Goal: Information Seeking & Learning: Compare options

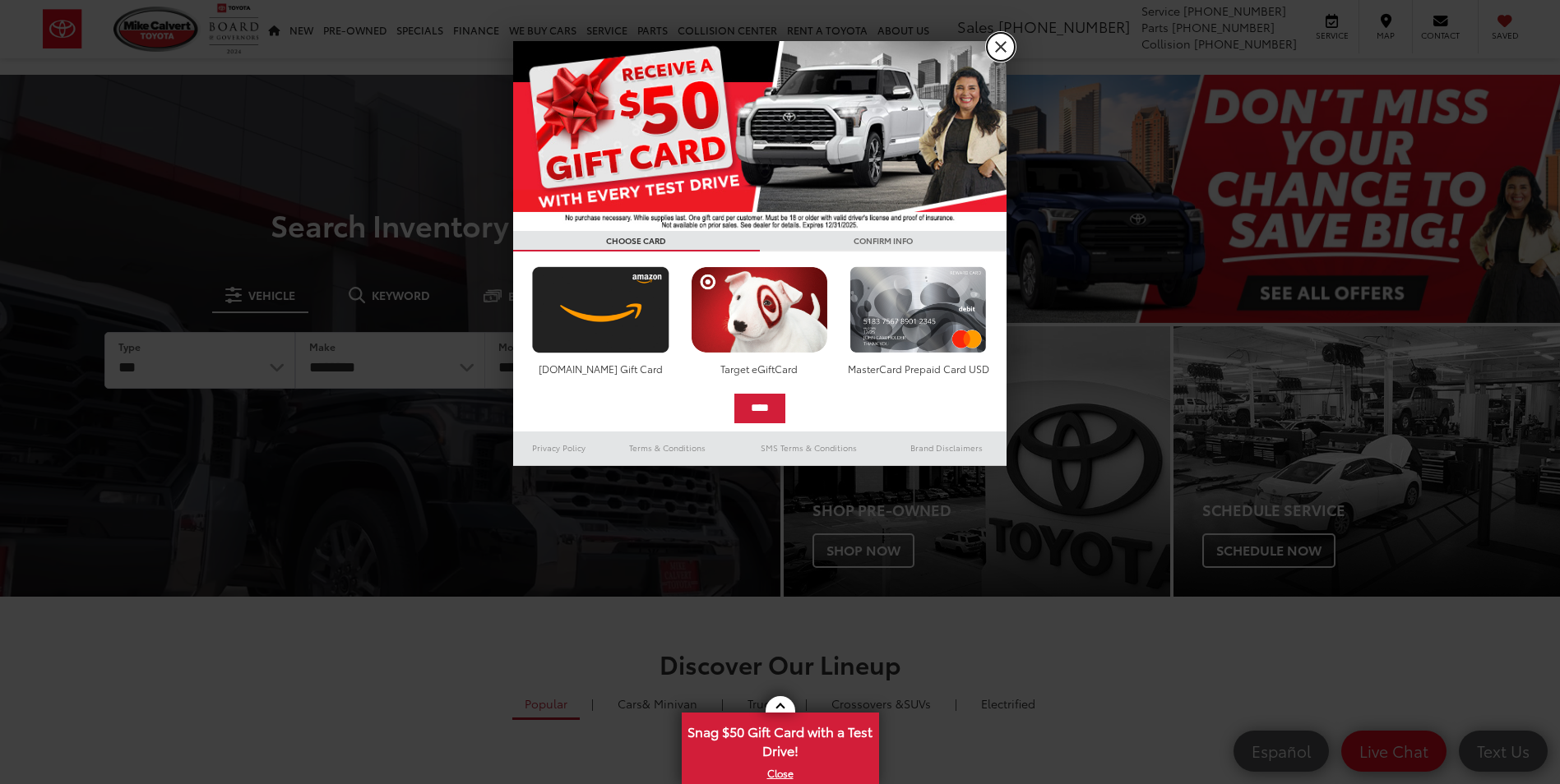
drag, startPoint x: 1007, startPoint y: 48, endPoint x: 601, endPoint y: 65, distance: 406.4
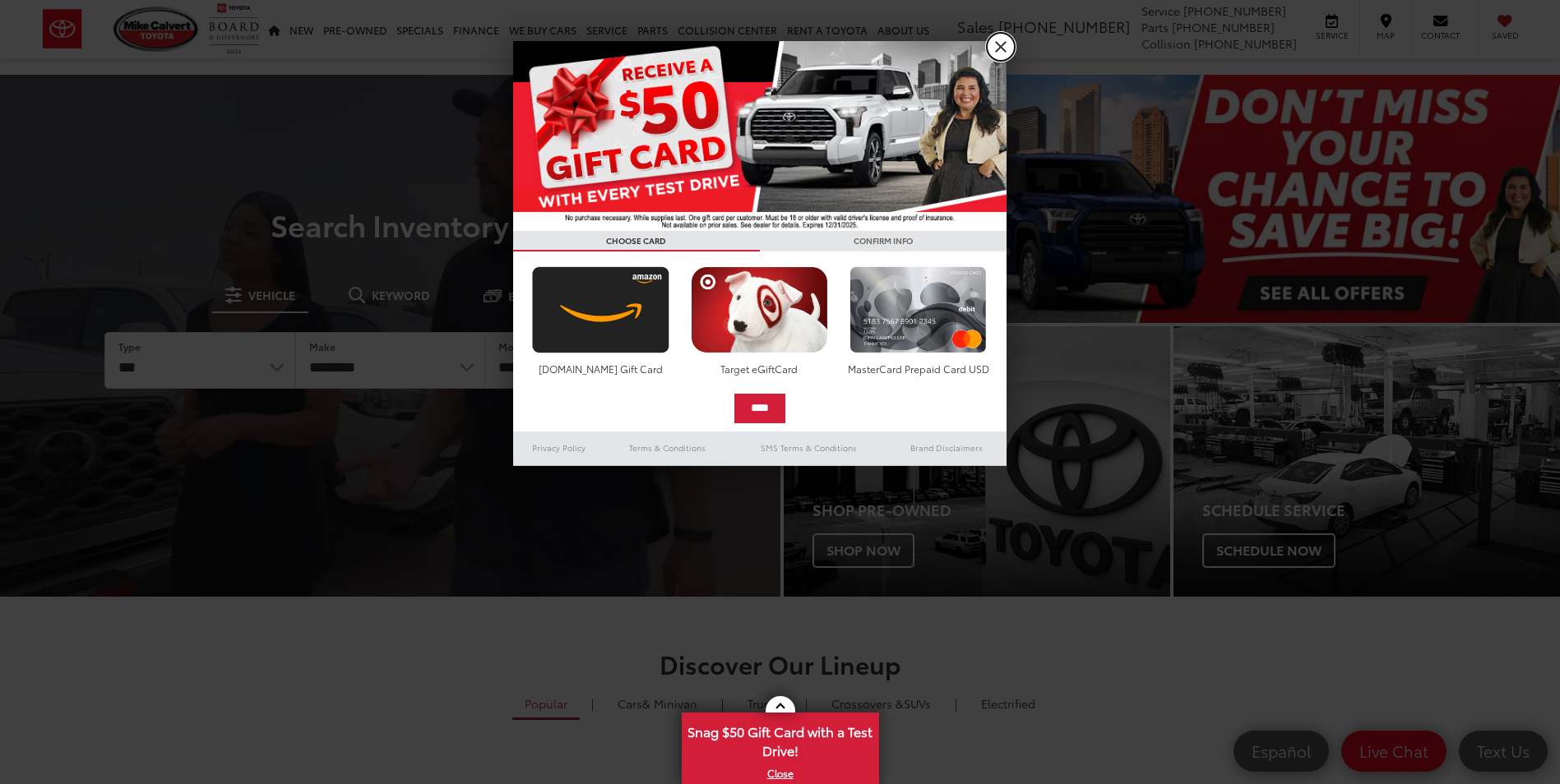
click at [1007, 48] on link "X" at bounding box center [1000, 46] width 28 height 28
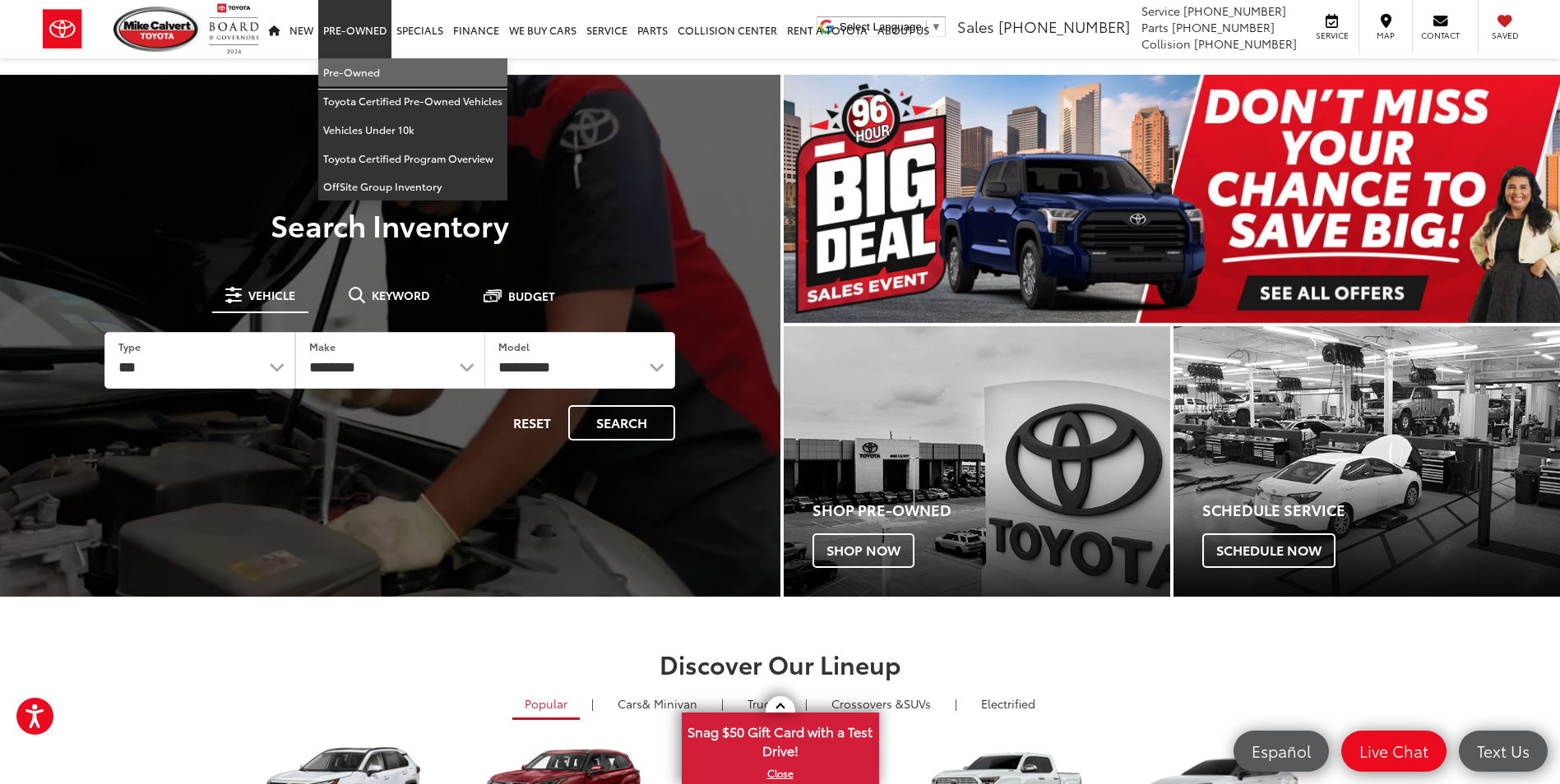
click at [369, 72] on link "Pre-Owned" at bounding box center [413, 73] width 189 height 29
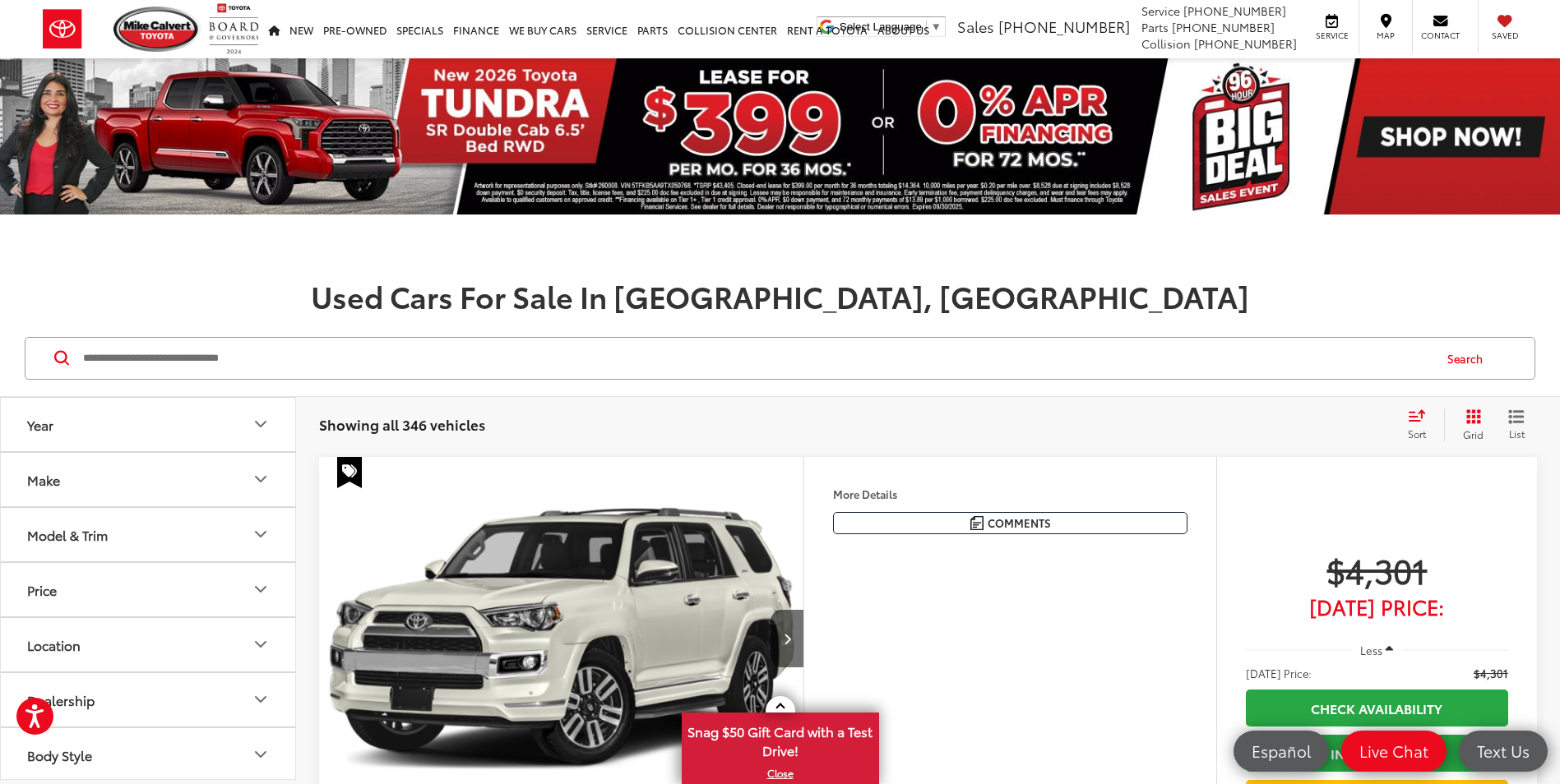
click at [162, 485] on button "Make" at bounding box center [149, 479] width 296 height 53
click at [157, 386] on label "Toyota (209)" at bounding box center [148, 352] width 67 height 67
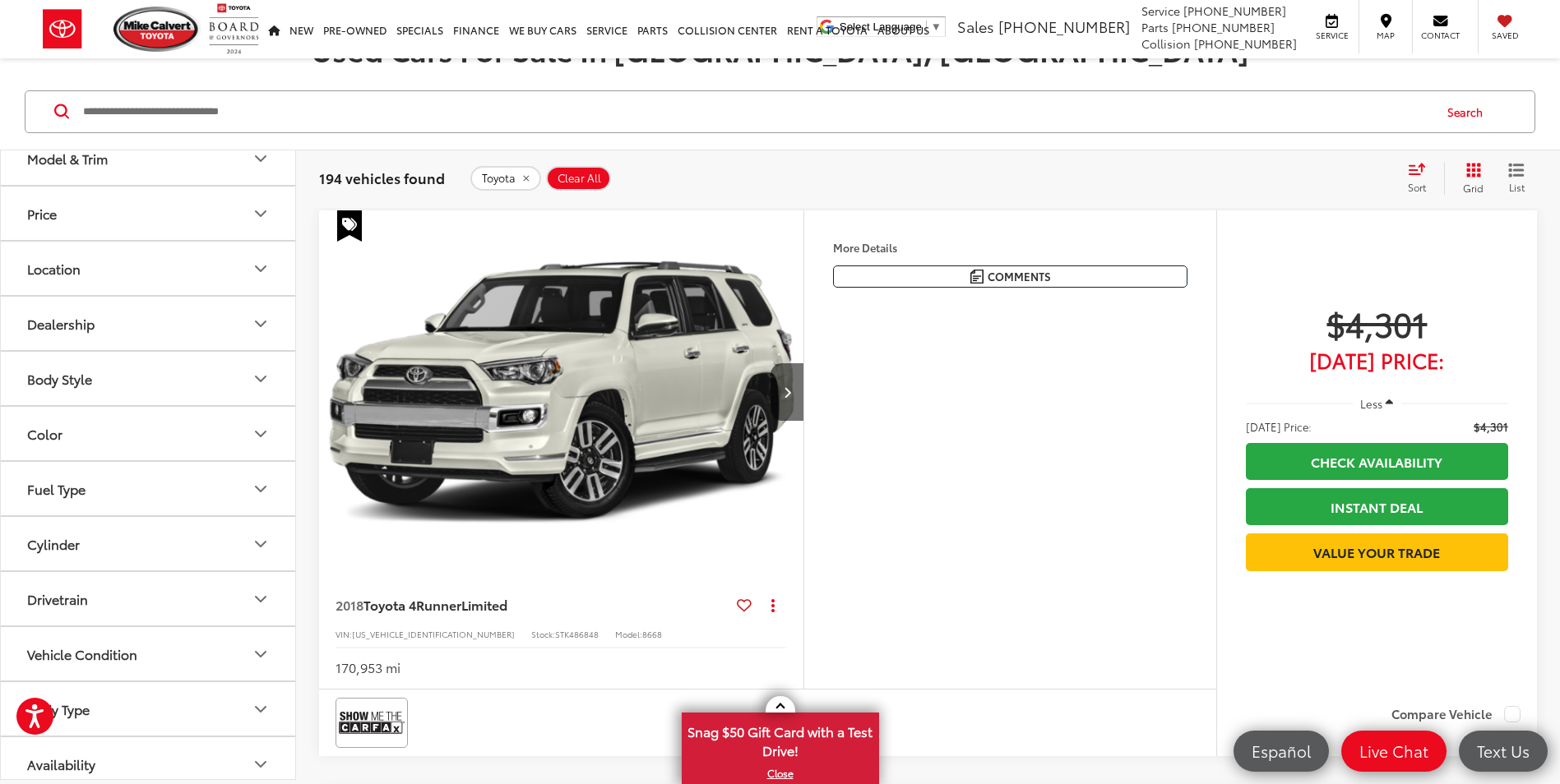
scroll to position [731, 0]
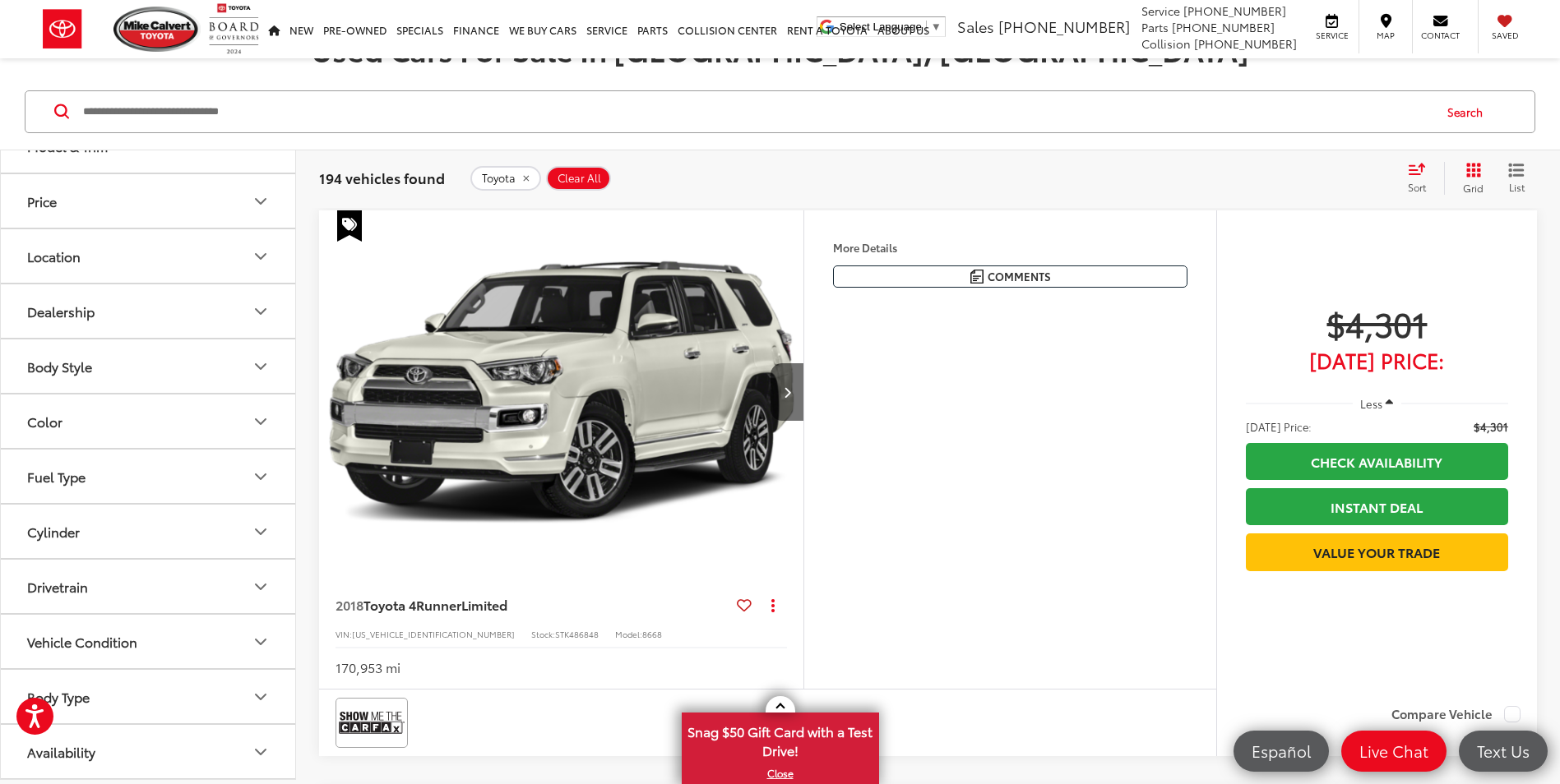
click at [255, 156] on icon "Model & Trim" at bounding box center [260, 146] width 19 height 19
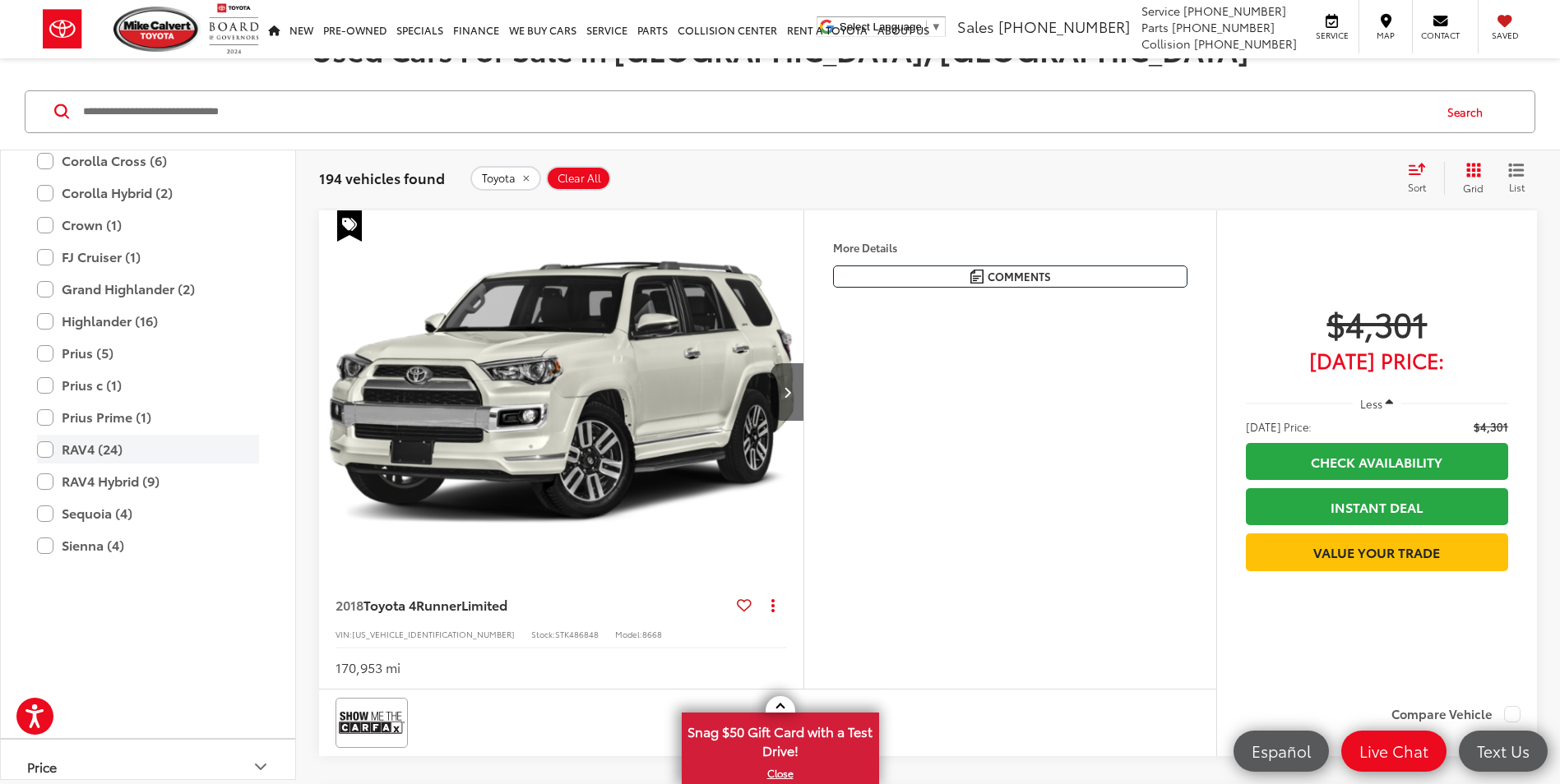
scroll to position [977, 0]
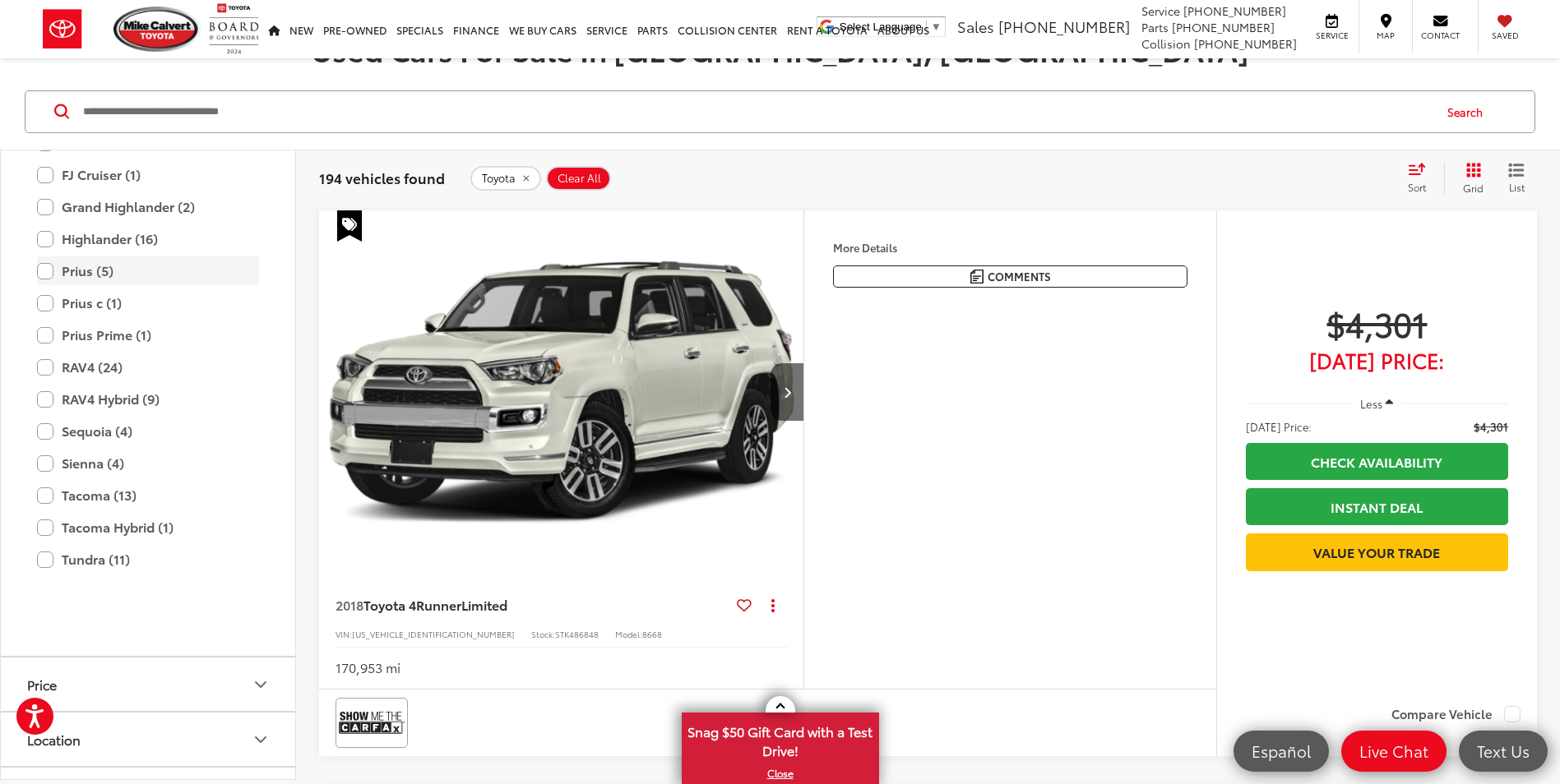
click at [77, 285] on label "Prius (5)" at bounding box center [148, 271] width 222 height 29
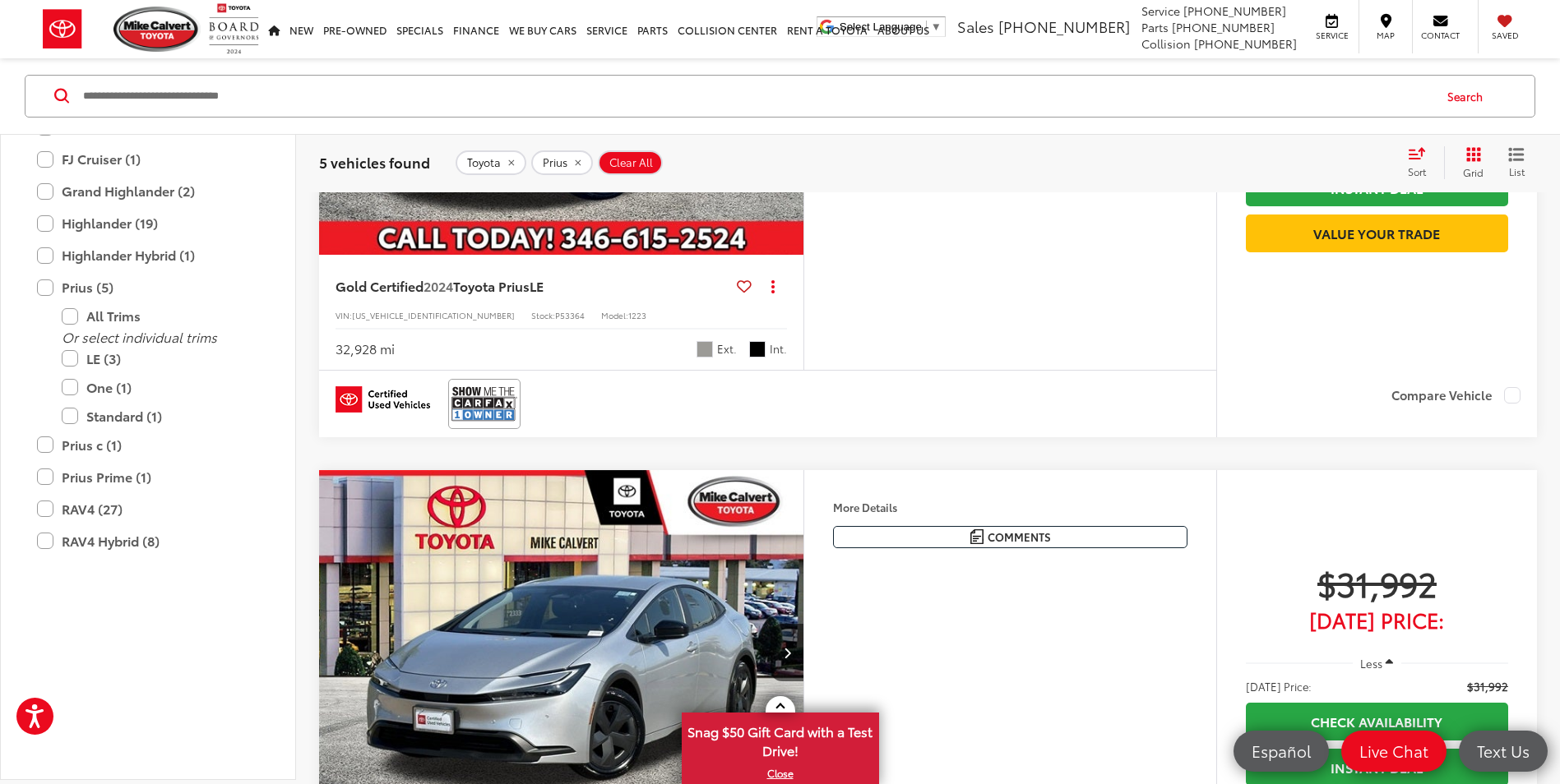
scroll to position [1973, 0]
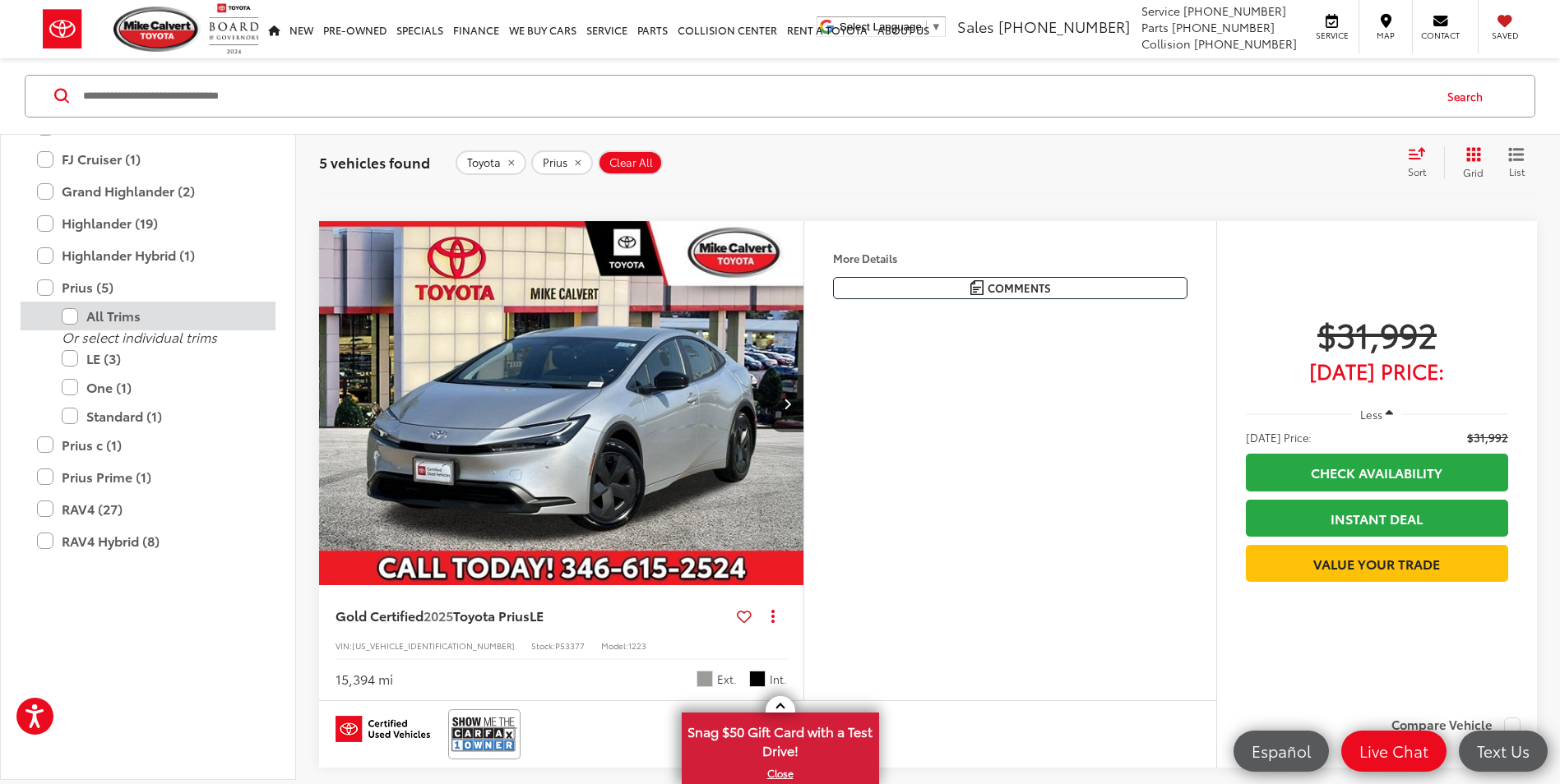
click at [63, 331] on label "All Trims" at bounding box center [160, 316] width 198 height 29
click at [44, 302] on label "Prius (5)" at bounding box center [148, 287] width 222 height 29
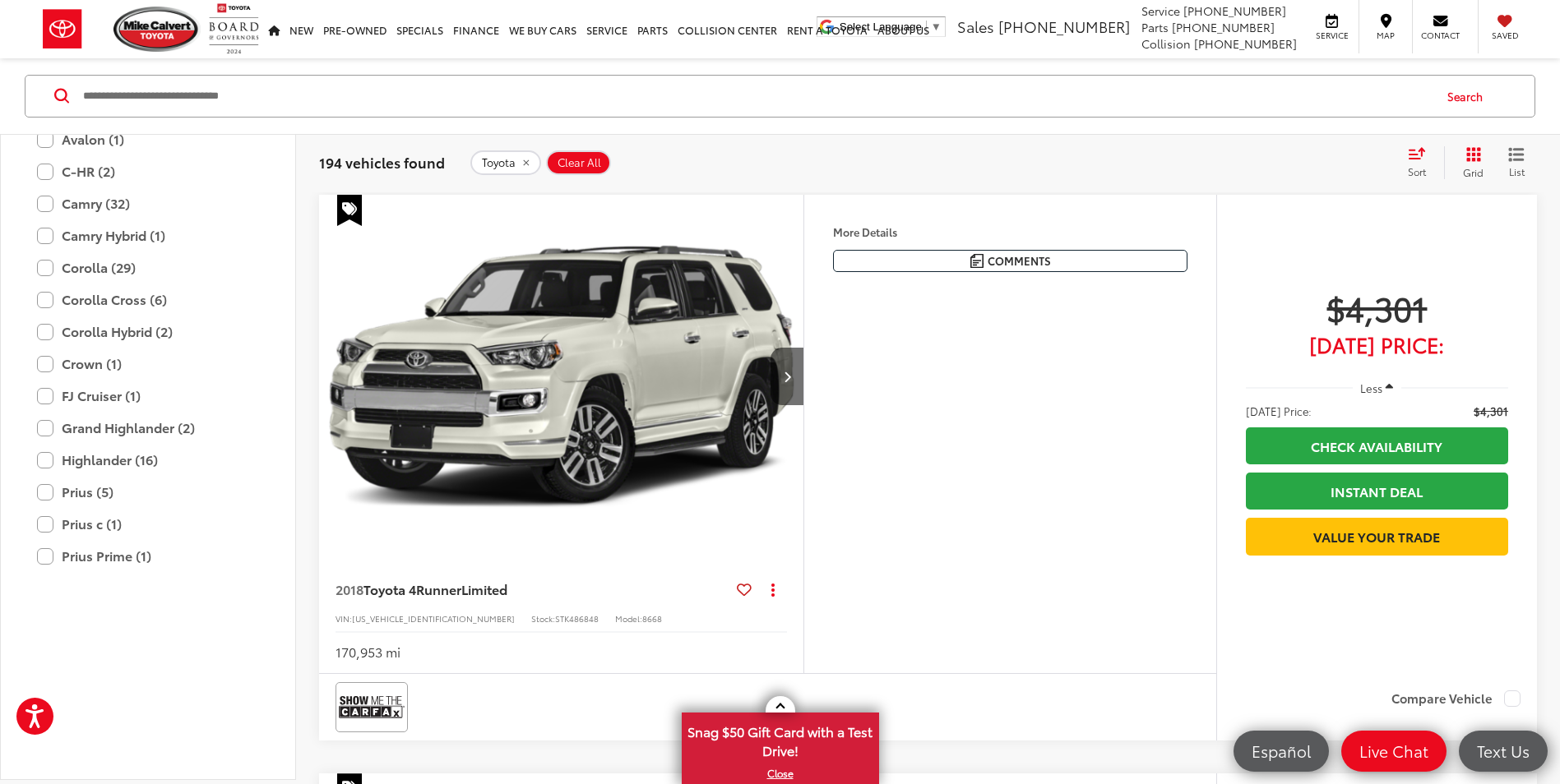
scroll to position [731, 0]
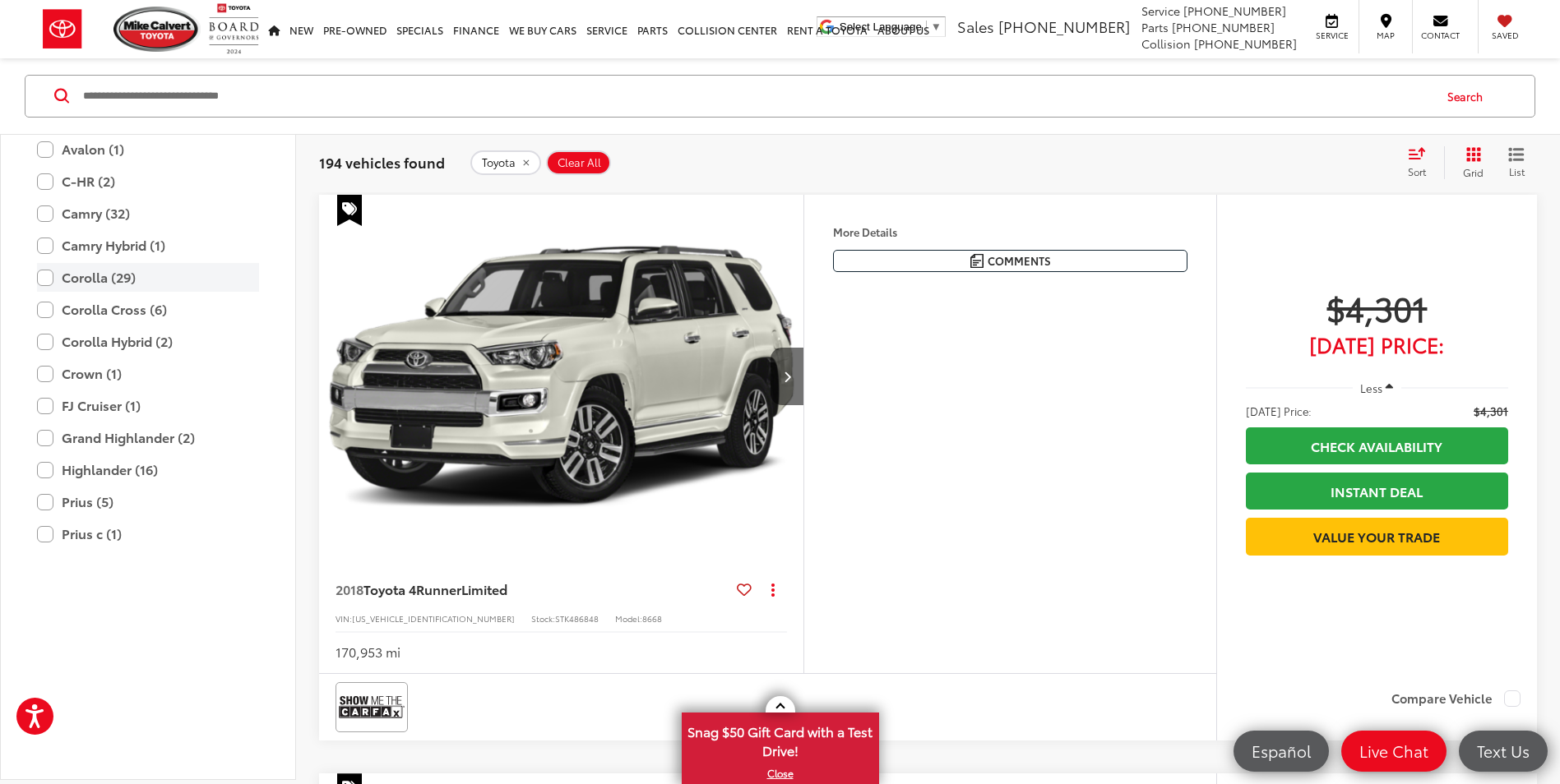
click at [47, 292] on label "Corolla (29)" at bounding box center [148, 278] width 222 height 29
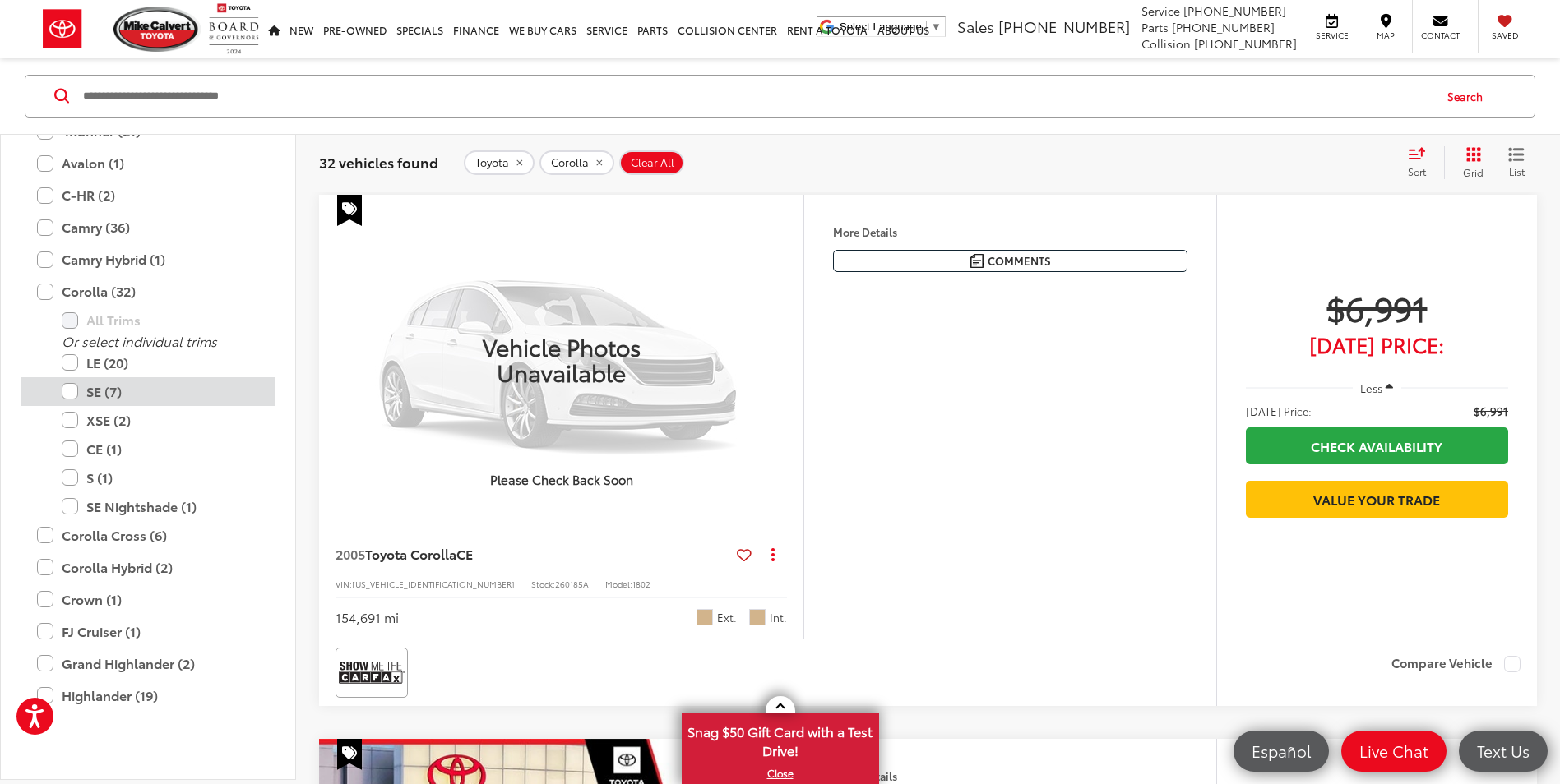
scroll to position [881, 0]
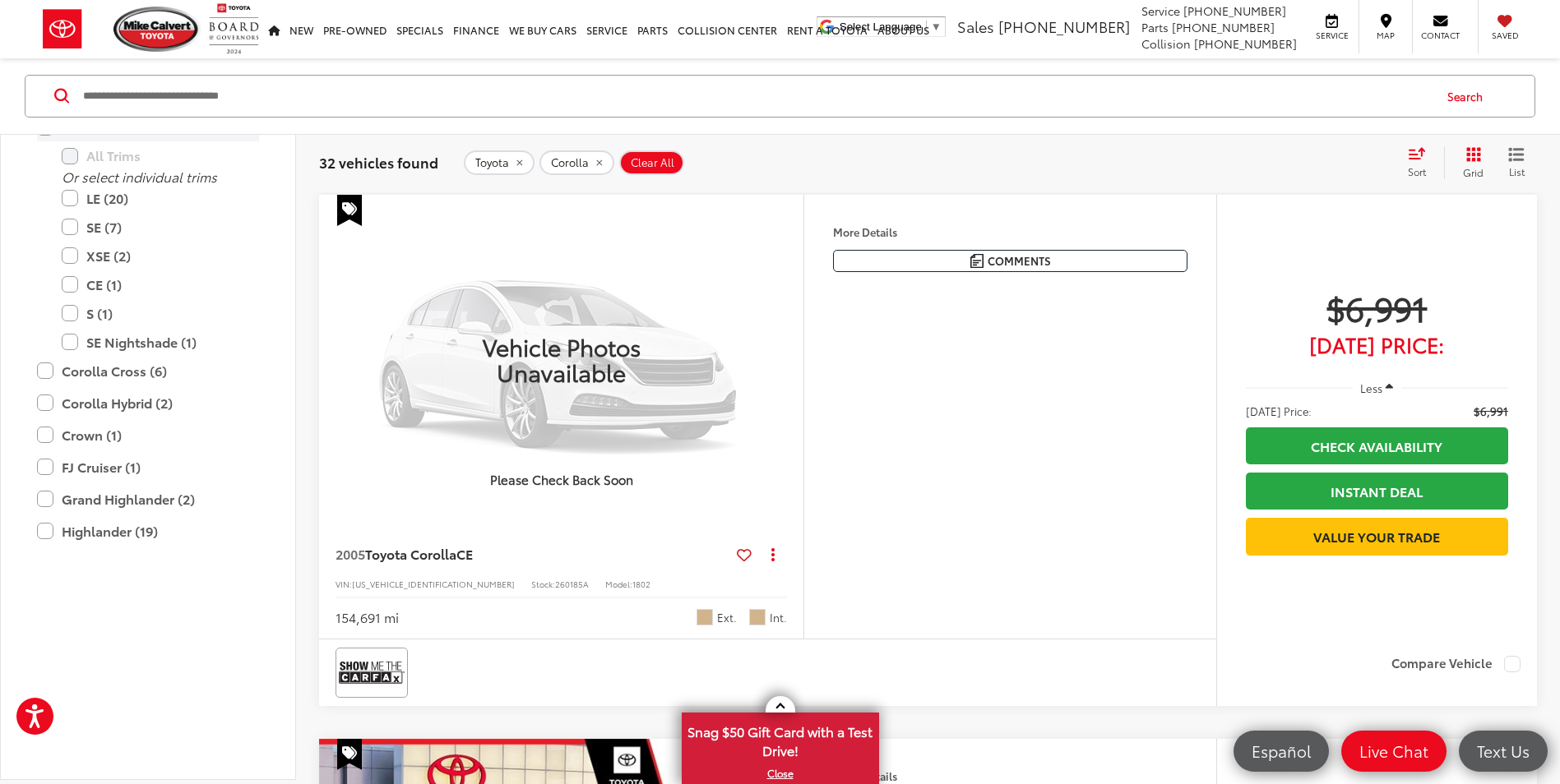
click at [48, 142] on label "Corolla (32)" at bounding box center [148, 127] width 222 height 29
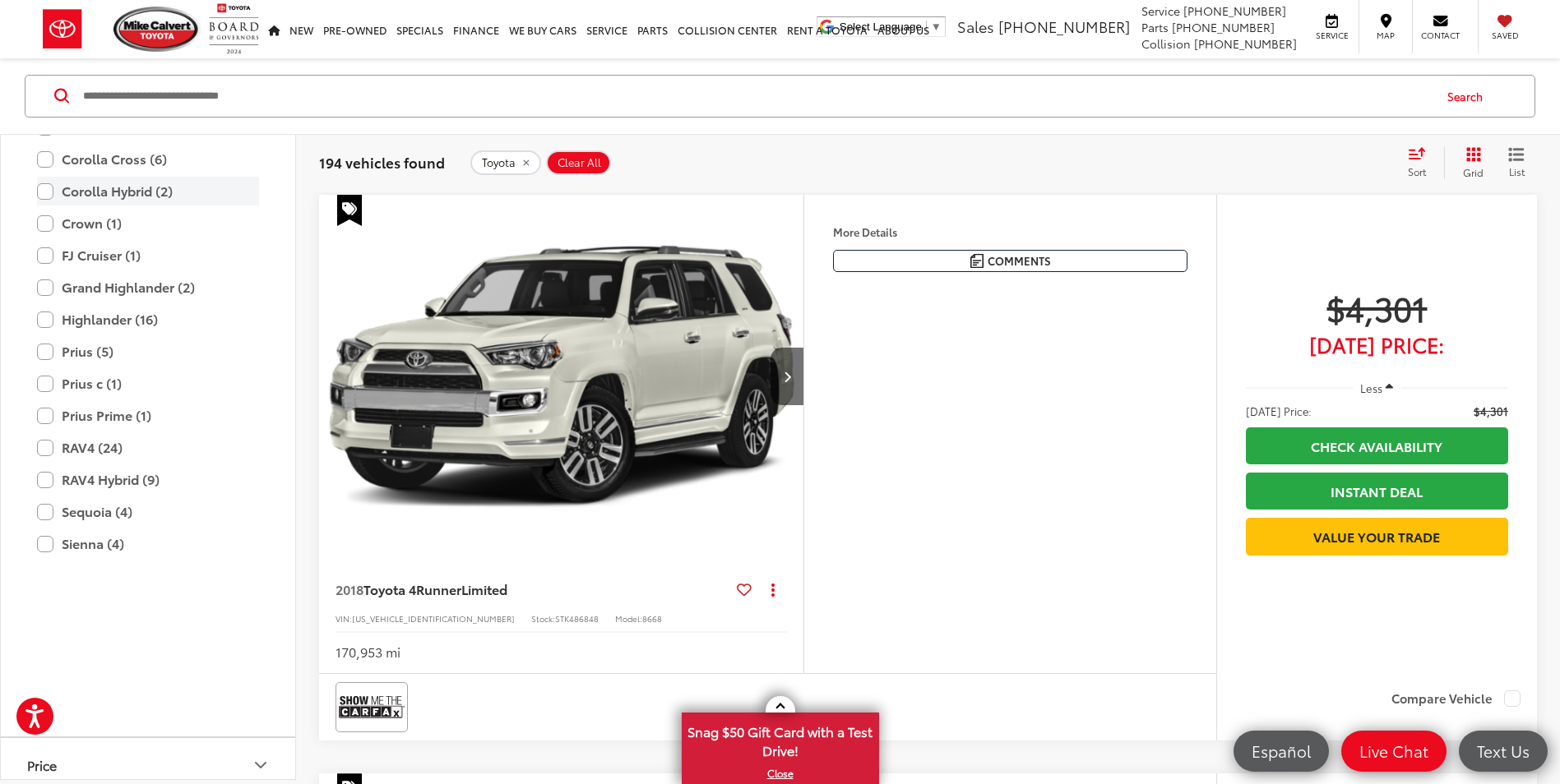
click at [47, 206] on label "Corolla Hybrid (2)" at bounding box center [148, 191] width 222 height 29
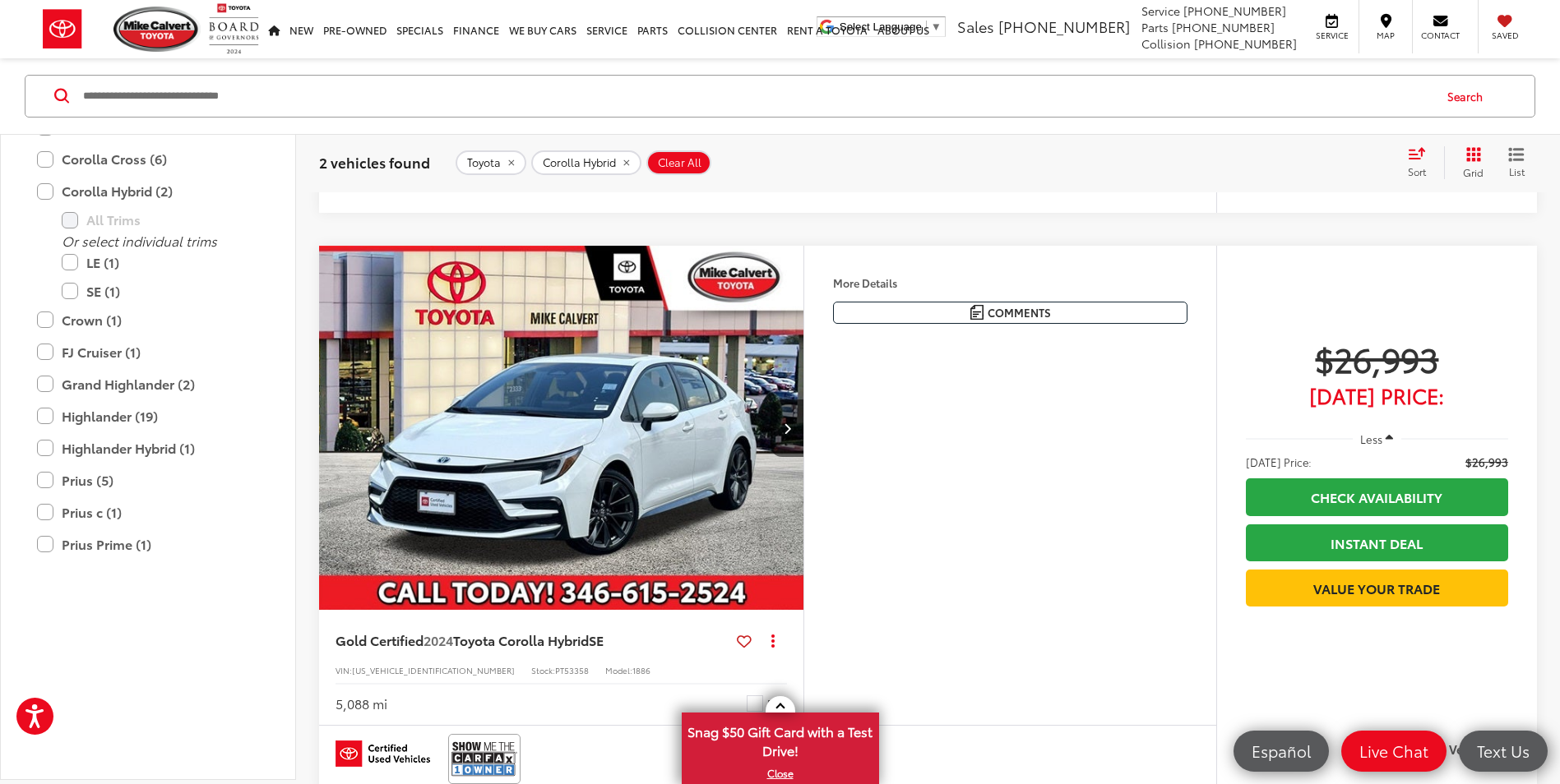
scroll to position [755, 0]
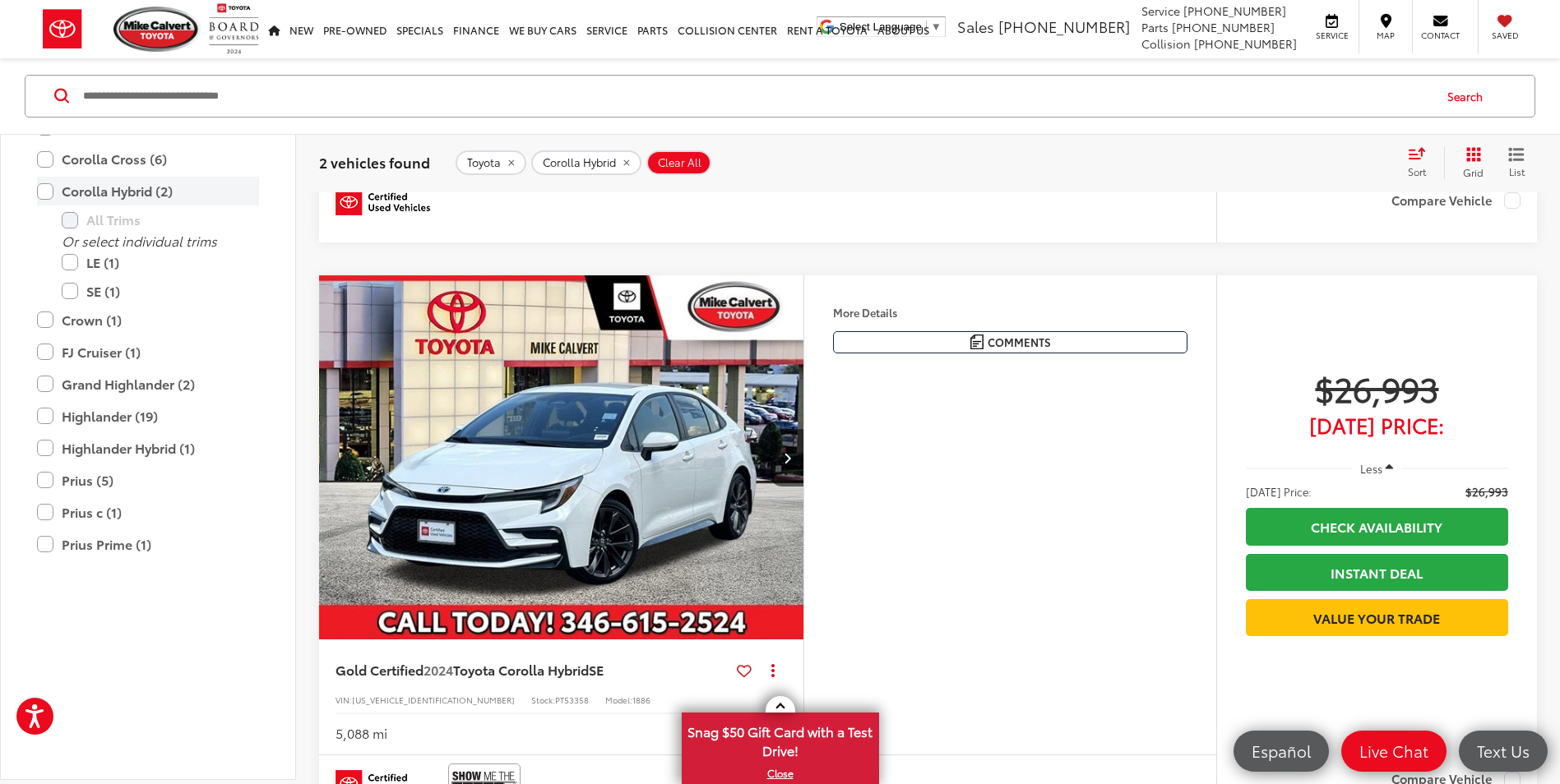
click at [46, 206] on label "Corolla Hybrid (2)" at bounding box center [148, 191] width 222 height 29
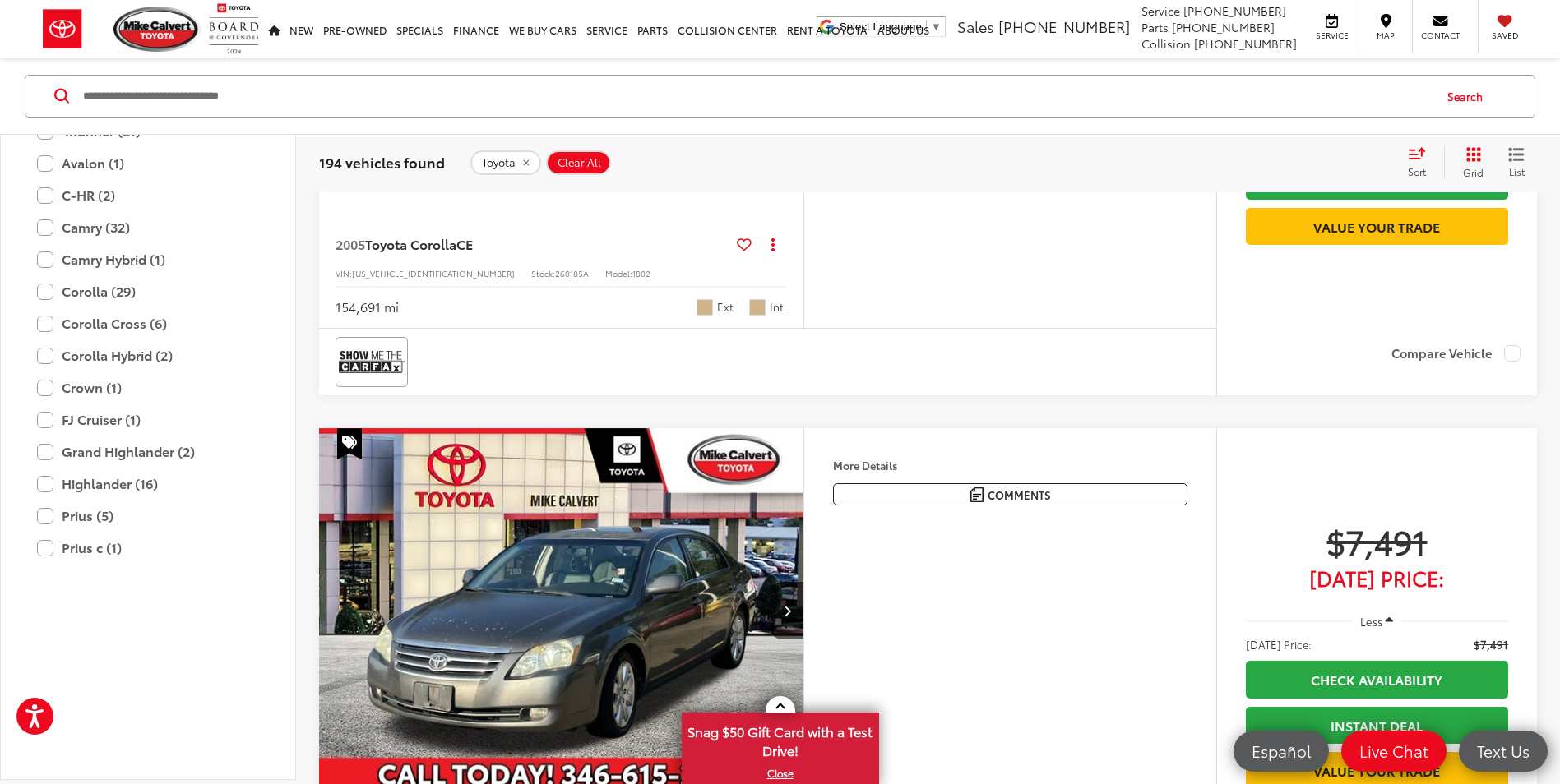
scroll to position [1249, 0]
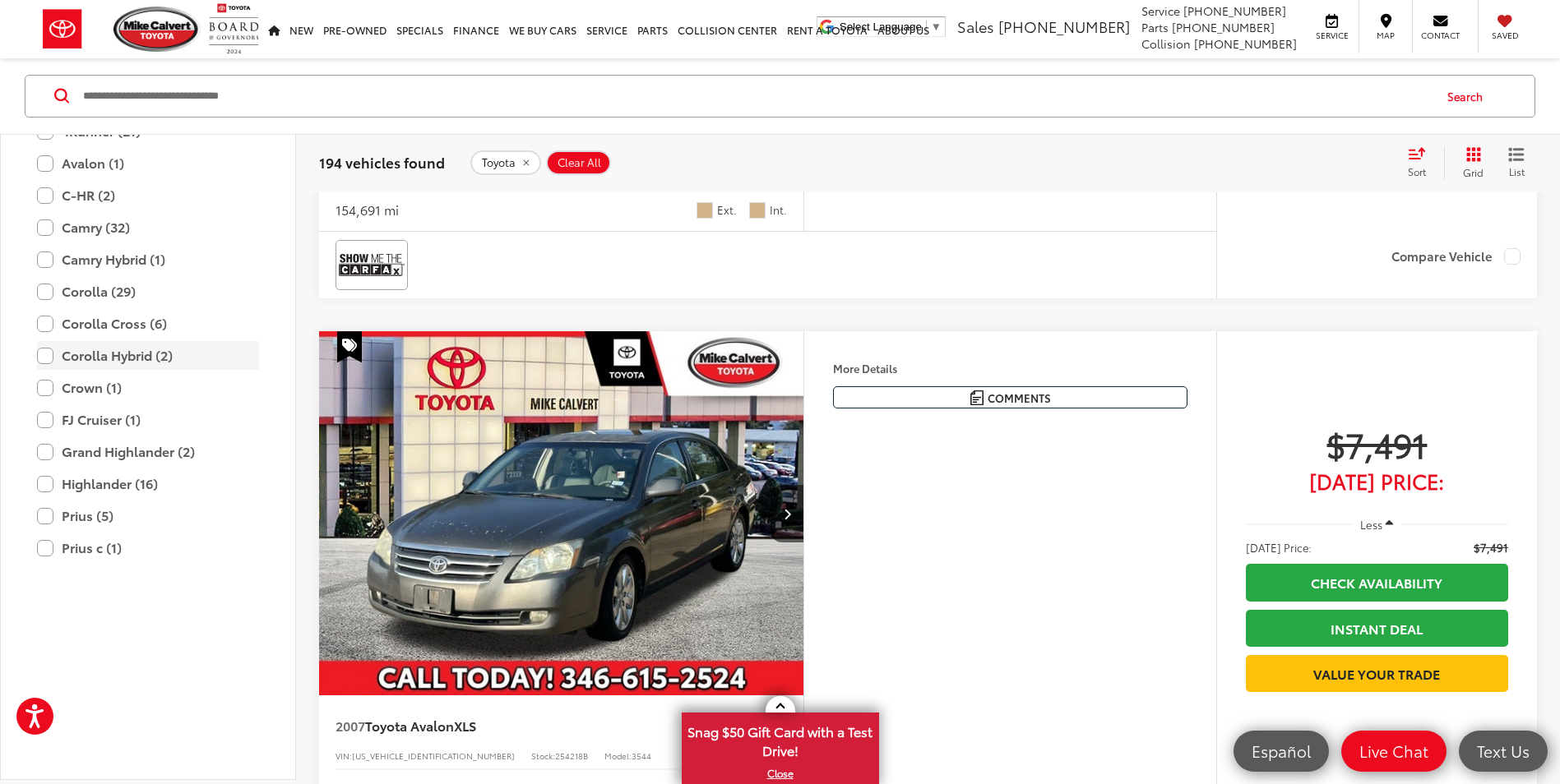
click at [45, 370] on label "Corolla Hybrid (2)" at bounding box center [148, 355] width 222 height 29
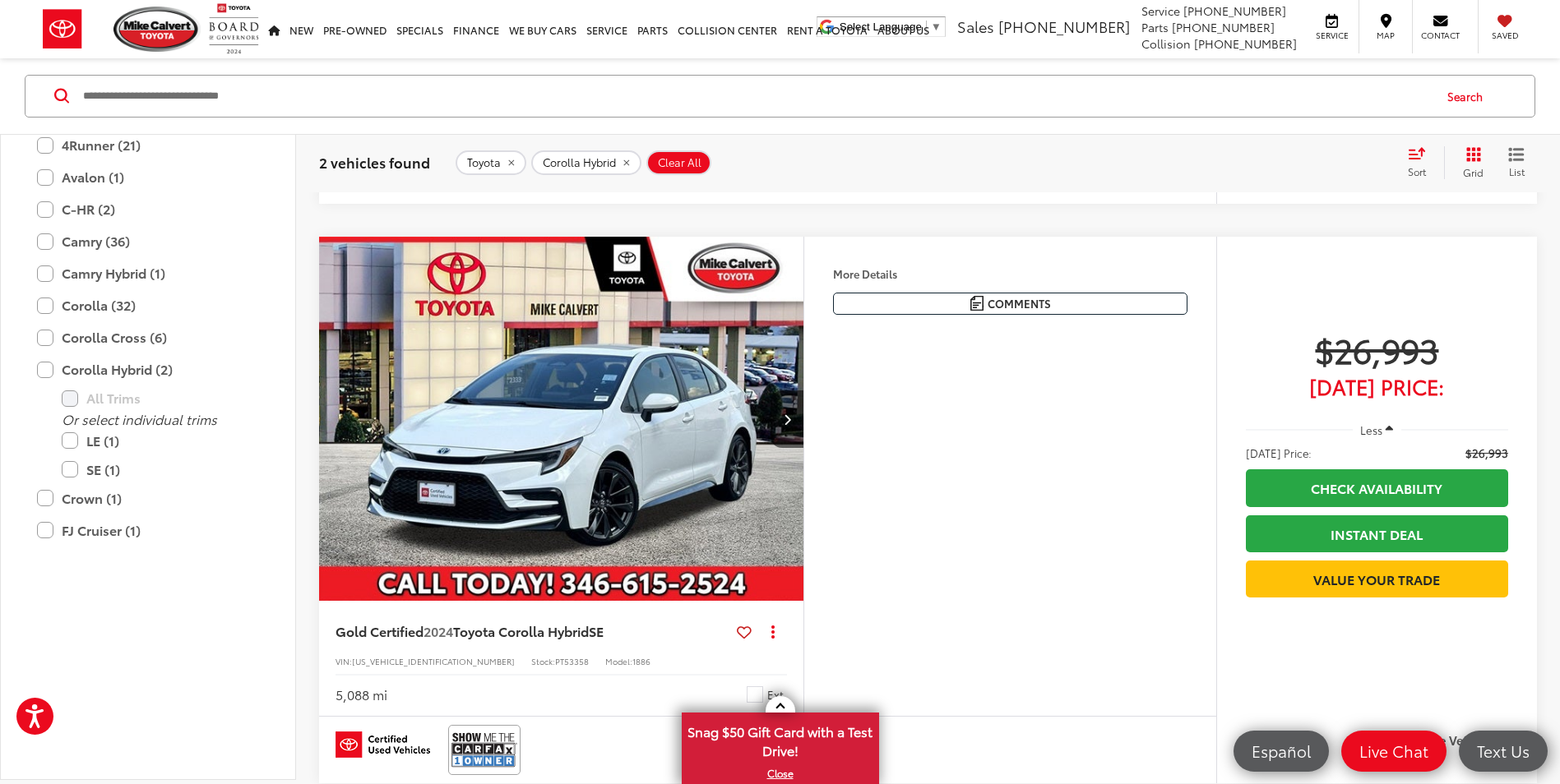
scroll to position [838, 0]
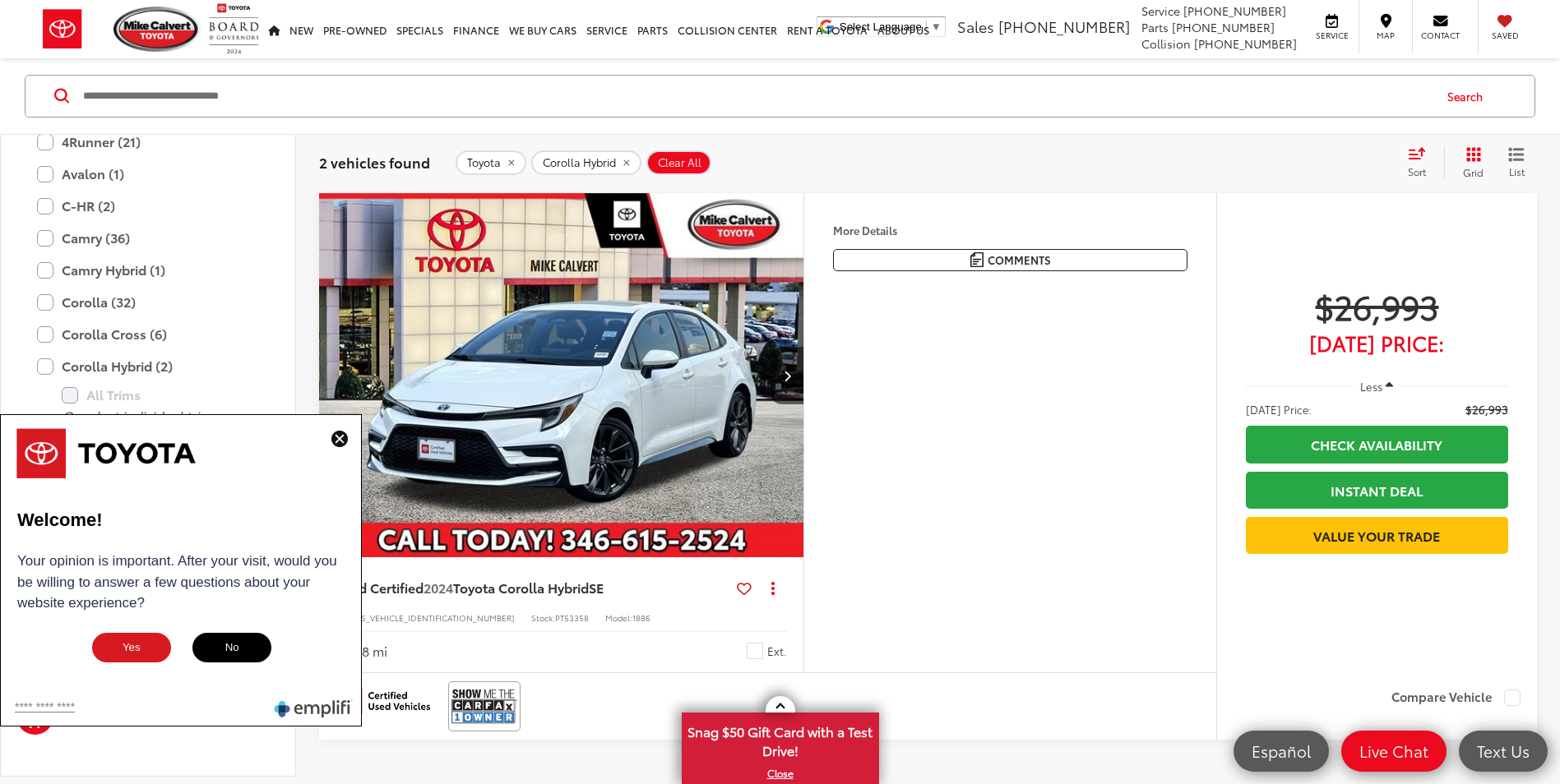
click at [896, 602] on div "Features Bluetooth® Android Auto Apple CarPlay Keyless Entry Keyless Ignition S…" at bounding box center [1010, 432] width 413 height 479
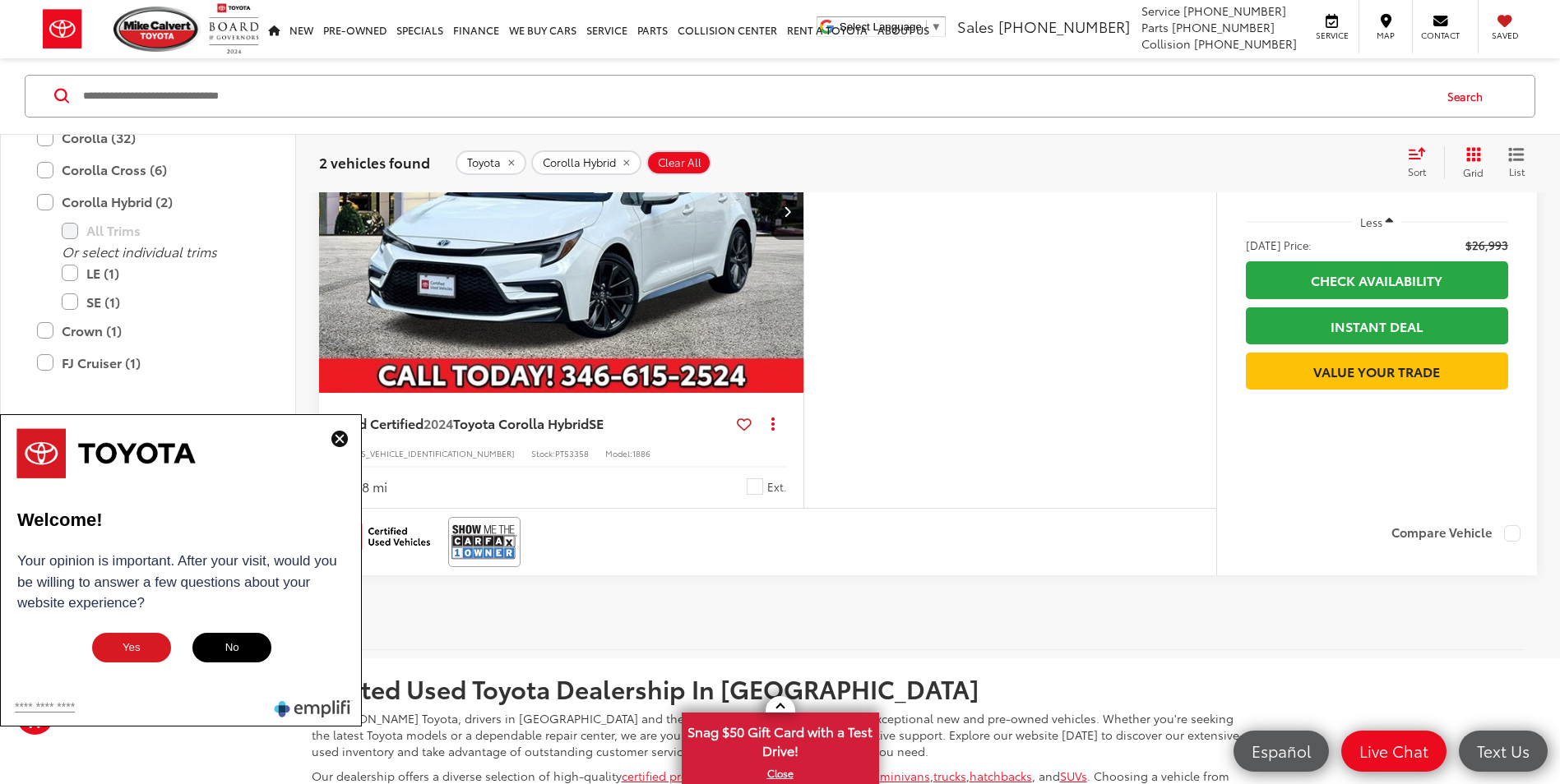
scroll to position [920, 0]
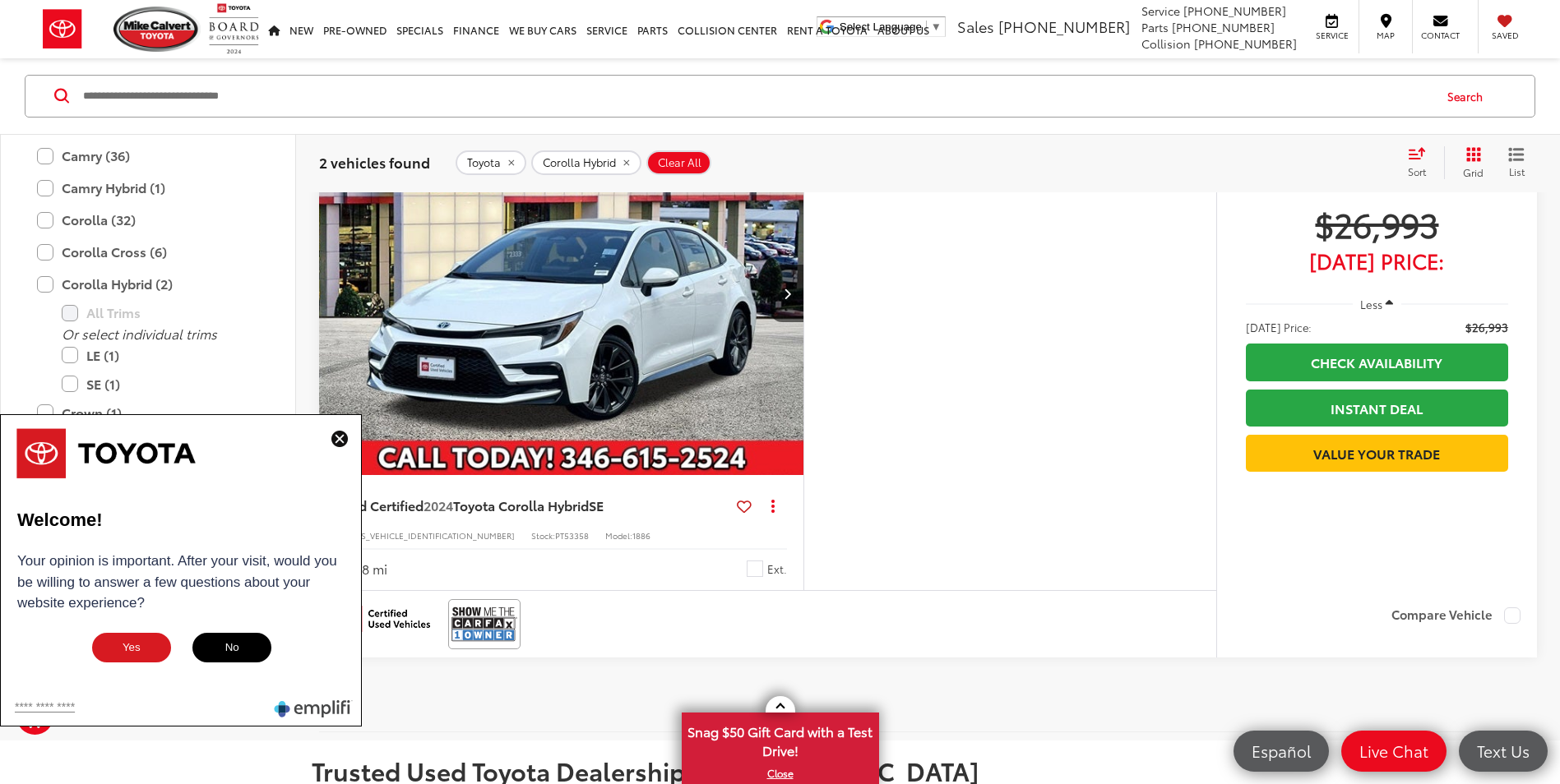
click at [335, 440] on img at bounding box center [339, 438] width 16 height 16
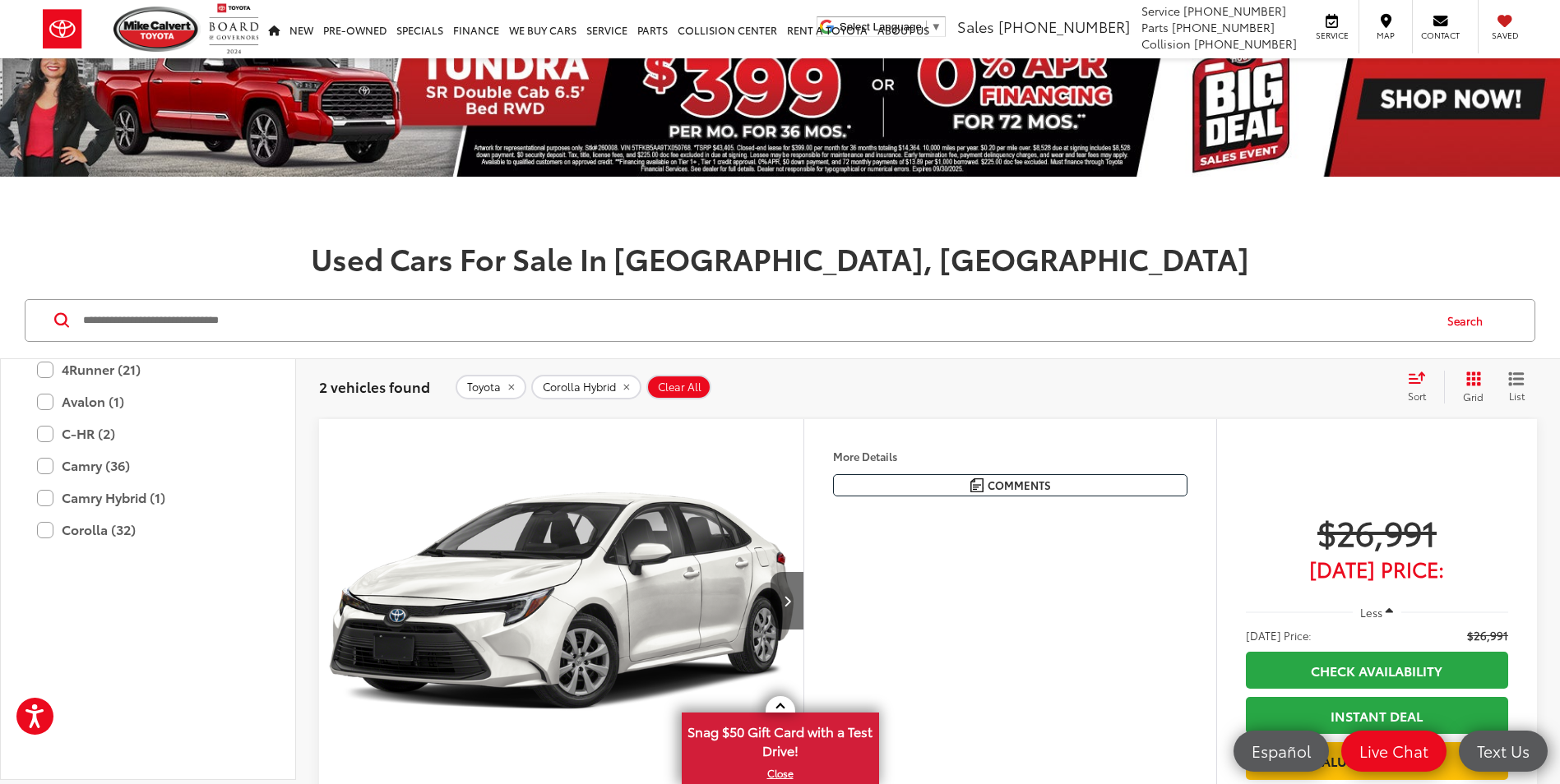
scroll to position [0, 0]
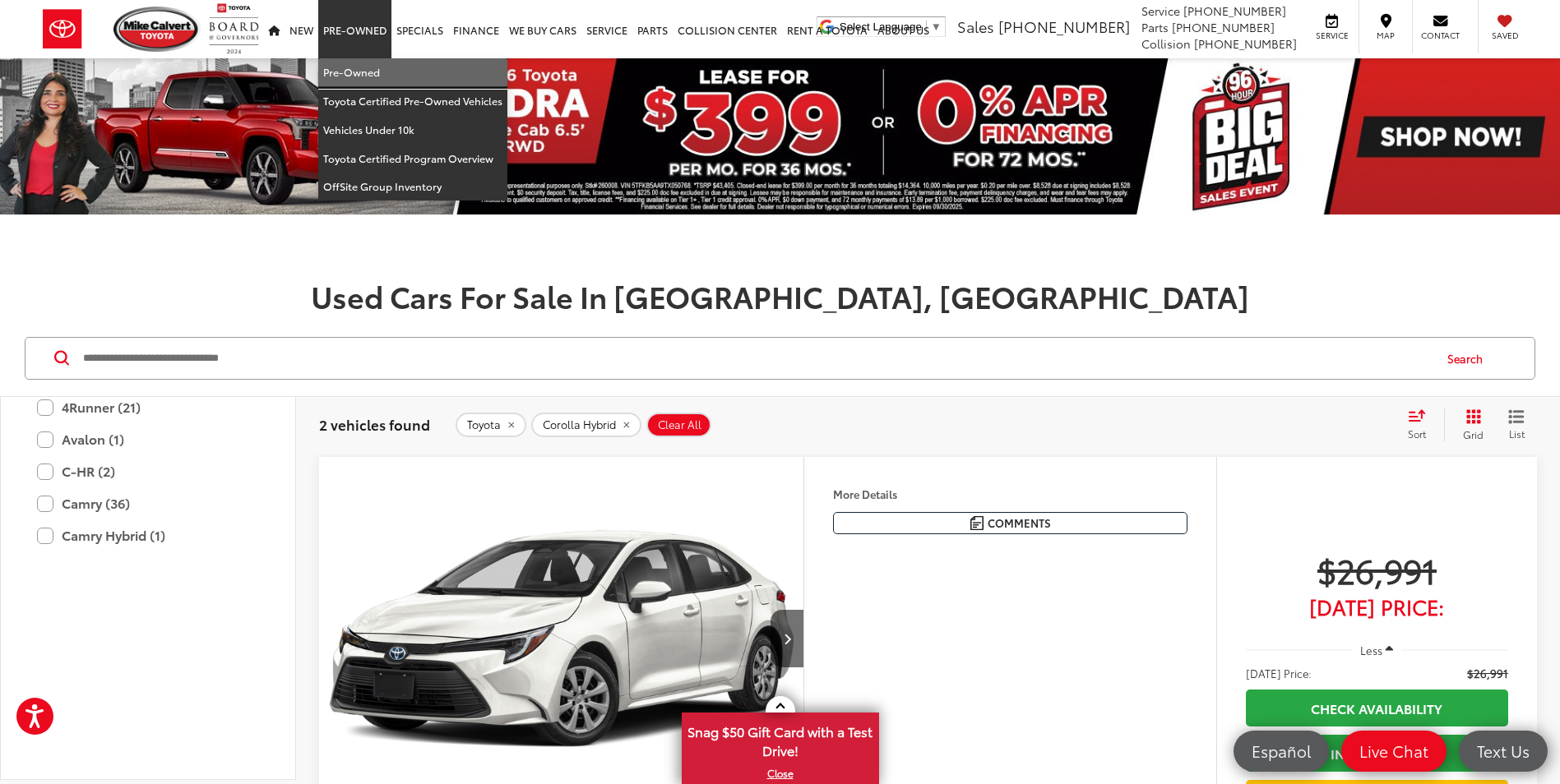
click at [361, 64] on link "Pre-Owned" at bounding box center [413, 73] width 189 height 29
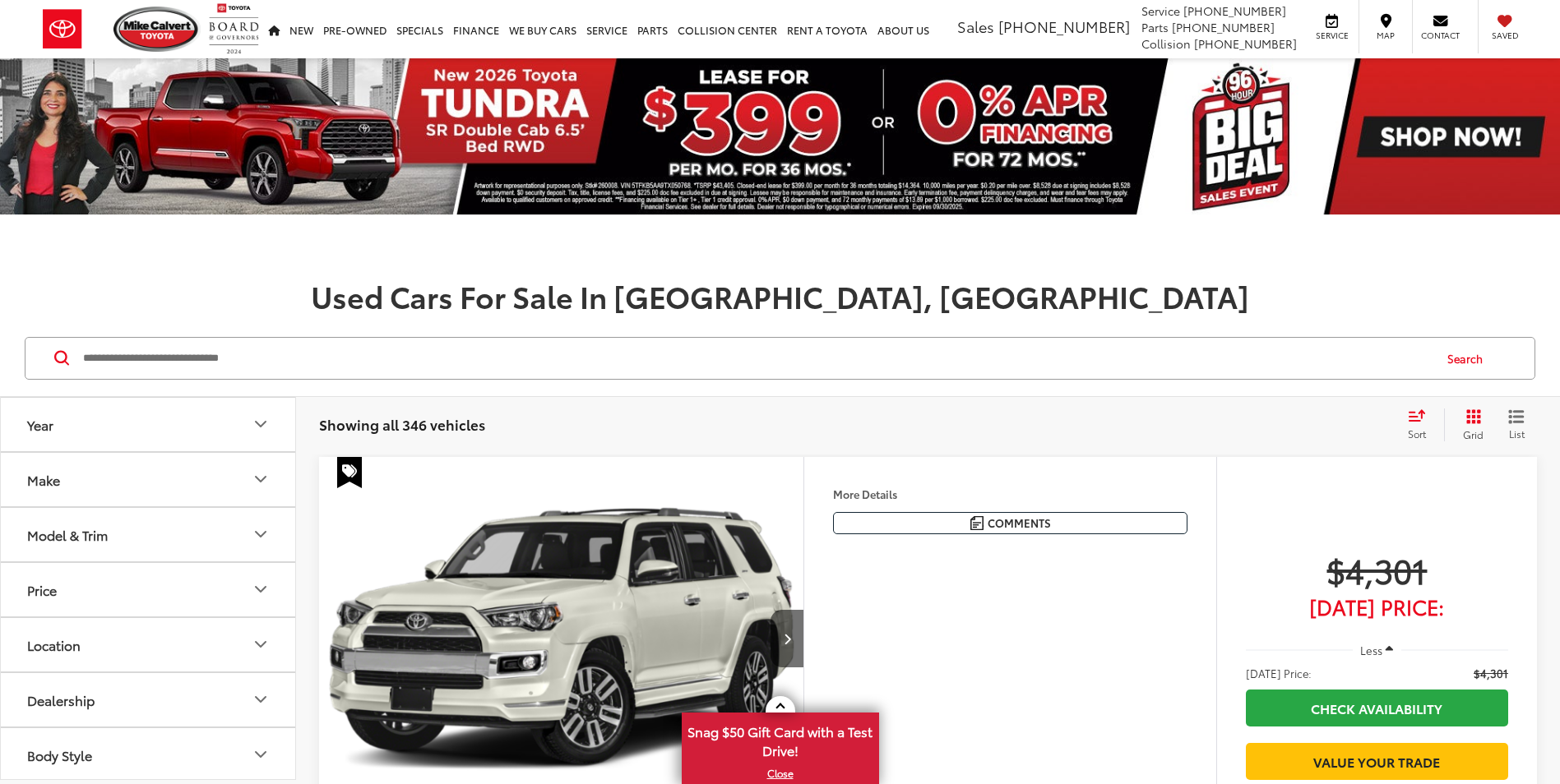
click at [141, 493] on button "Make" at bounding box center [149, 479] width 296 height 53
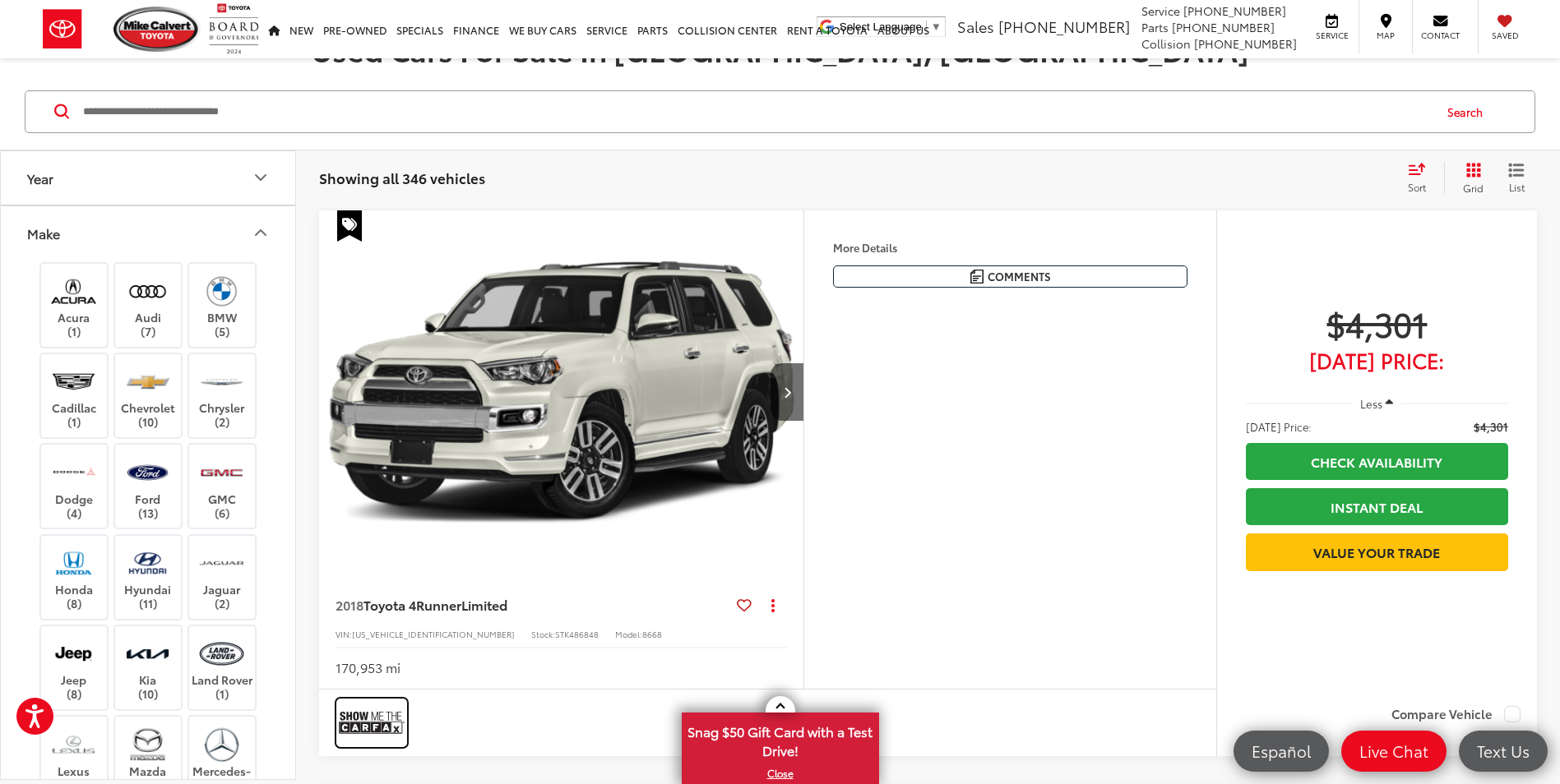
click at [384, 716] on img at bounding box center [371, 723] width 66 height 44
